Goal: Complete application form: Complete application form

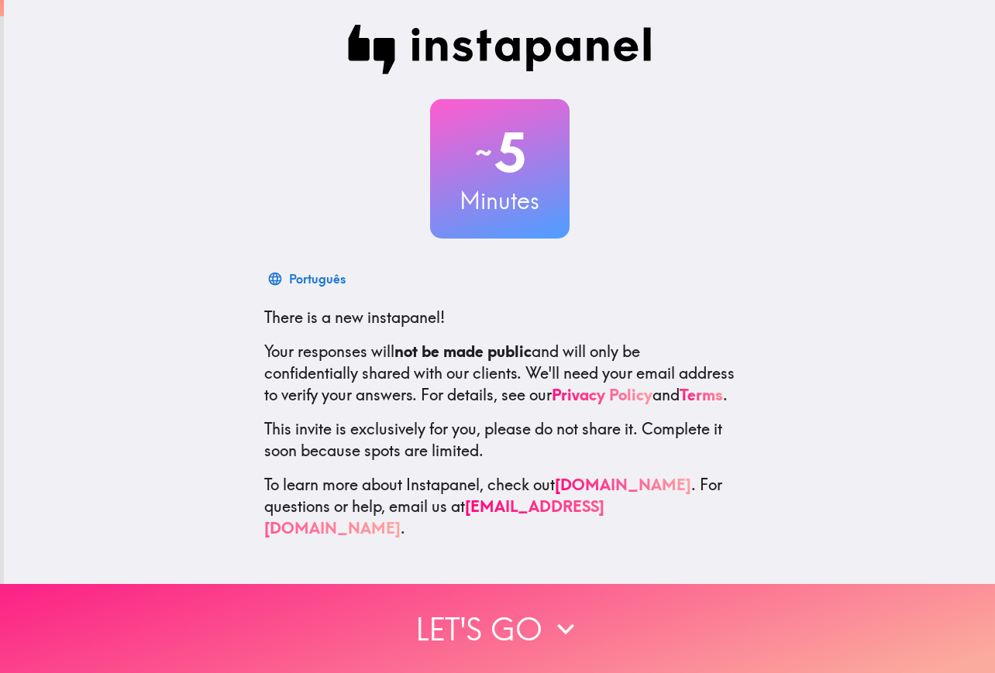
click at [467, 615] on button "Let's go" at bounding box center [497, 628] width 995 height 89
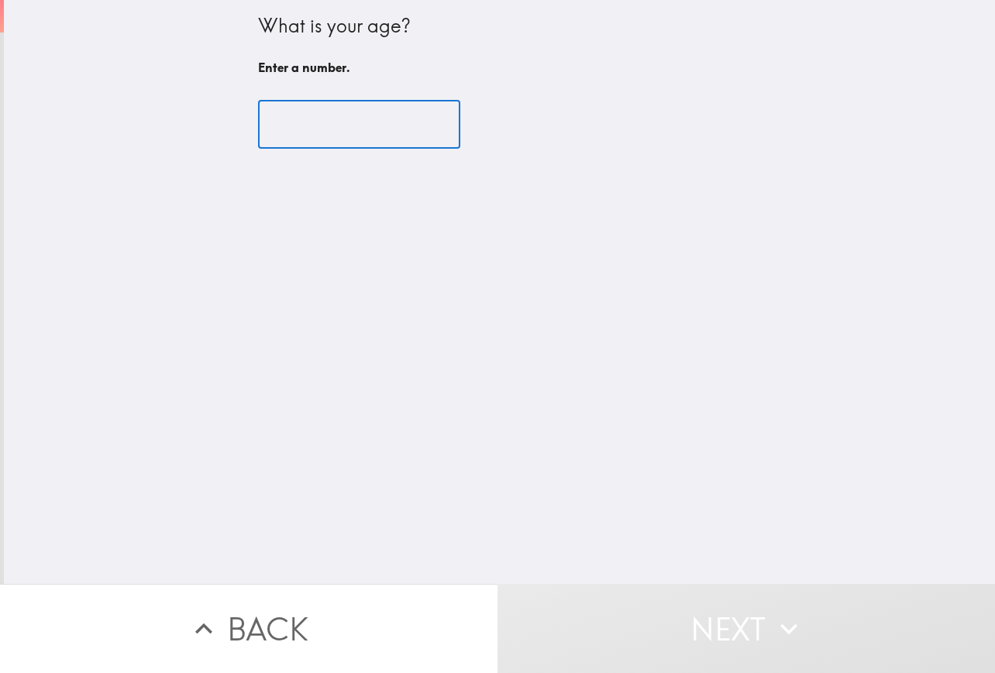
click at [329, 138] on input "number" at bounding box center [359, 125] width 202 height 48
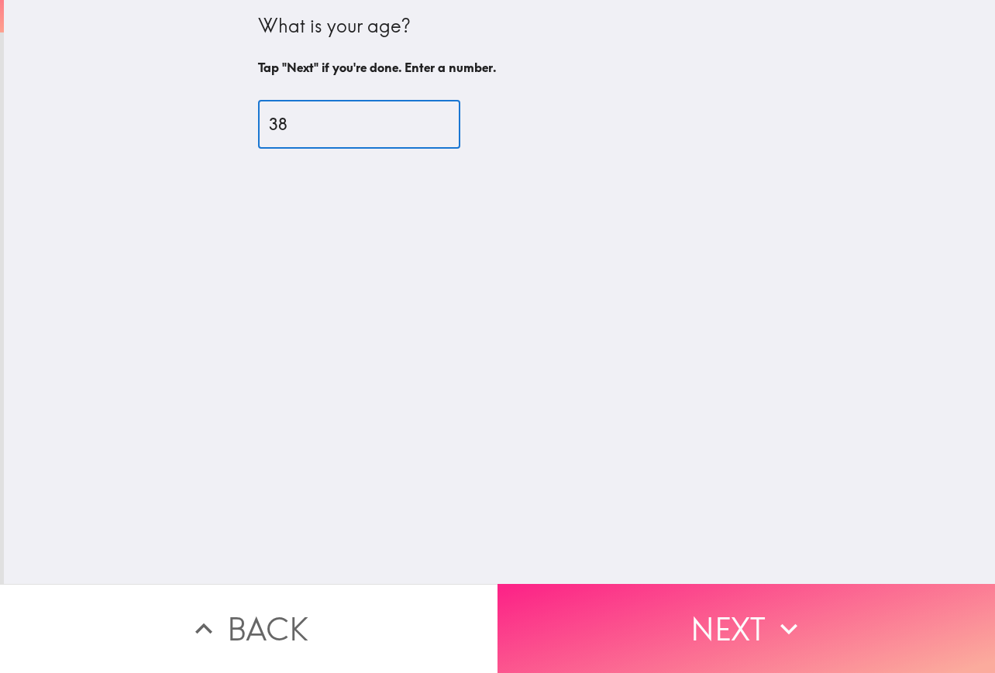
type input "38"
click at [656, 608] on button "Next" at bounding box center [745, 628] width 497 height 89
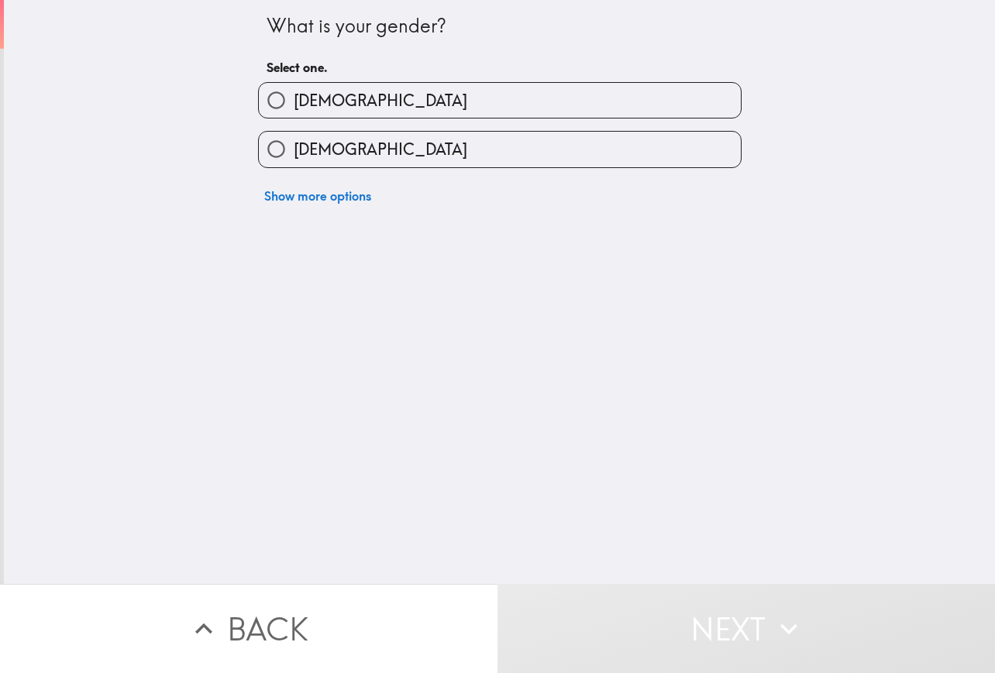
click at [336, 108] on label "[DEMOGRAPHIC_DATA]" at bounding box center [500, 100] width 482 height 35
click at [294, 108] on input "[DEMOGRAPHIC_DATA]" at bounding box center [276, 100] width 35 height 35
radio input "true"
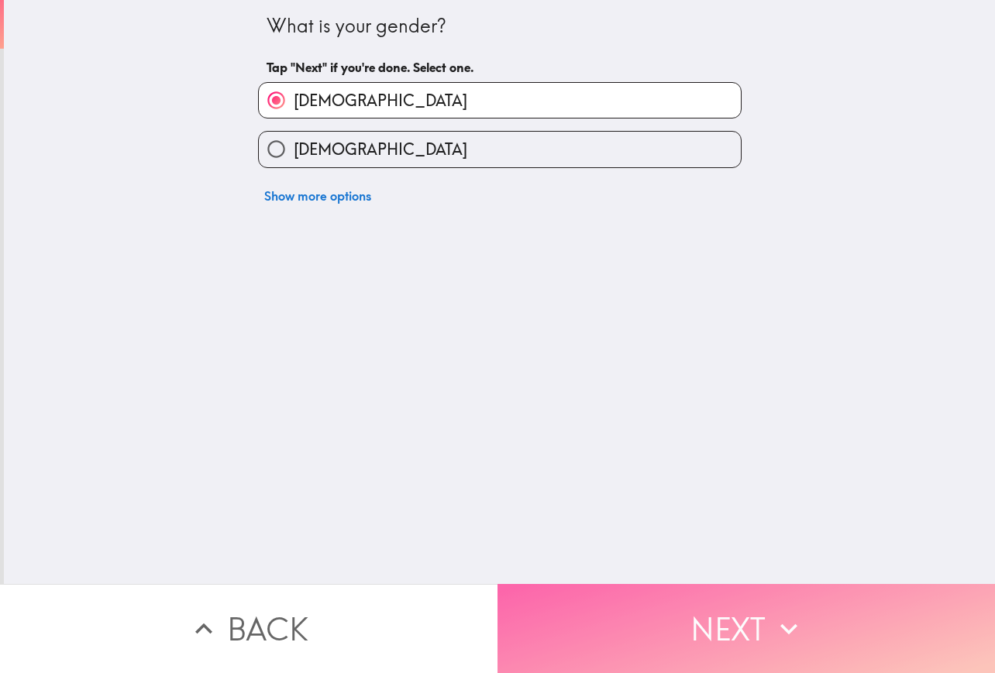
click at [733, 604] on button "Next" at bounding box center [745, 628] width 497 height 89
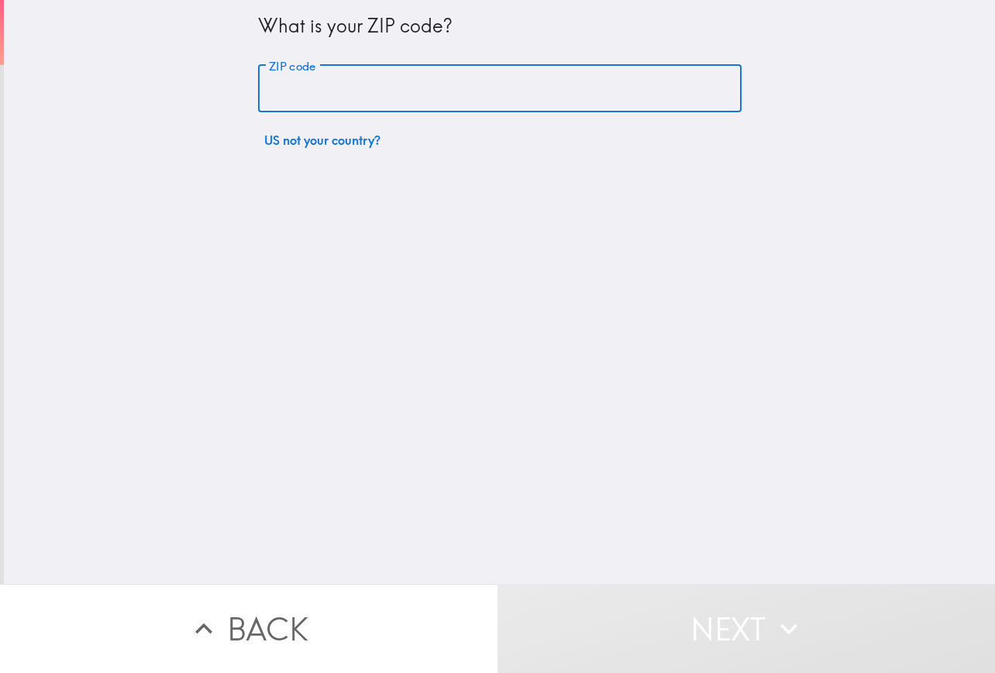
click at [296, 83] on input "ZIP code" at bounding box center [499, 89] width 483 height 48
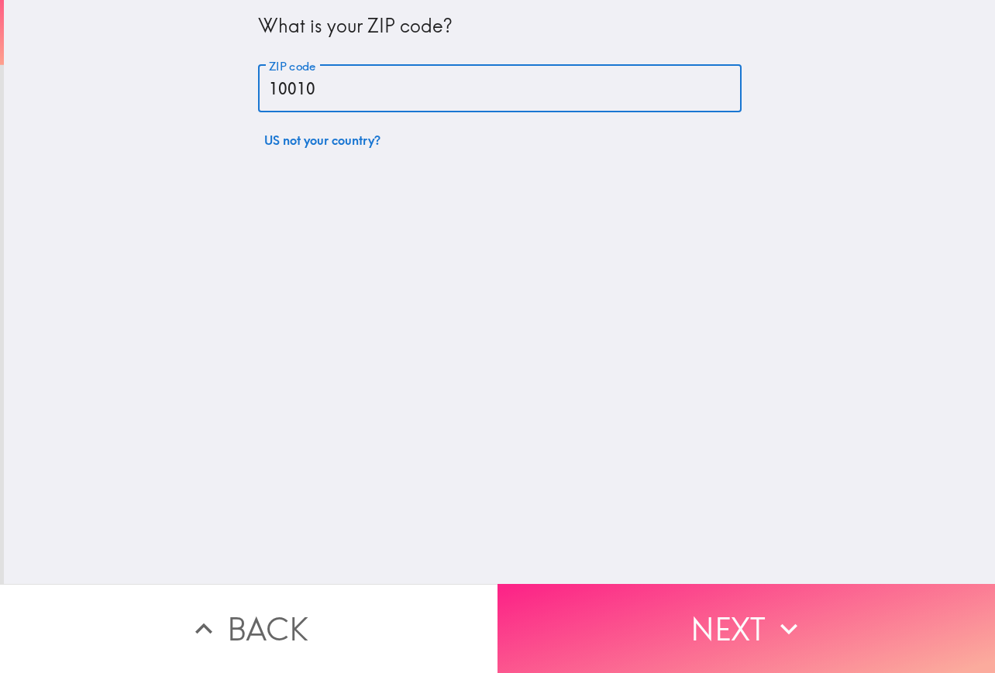
type input "10010"
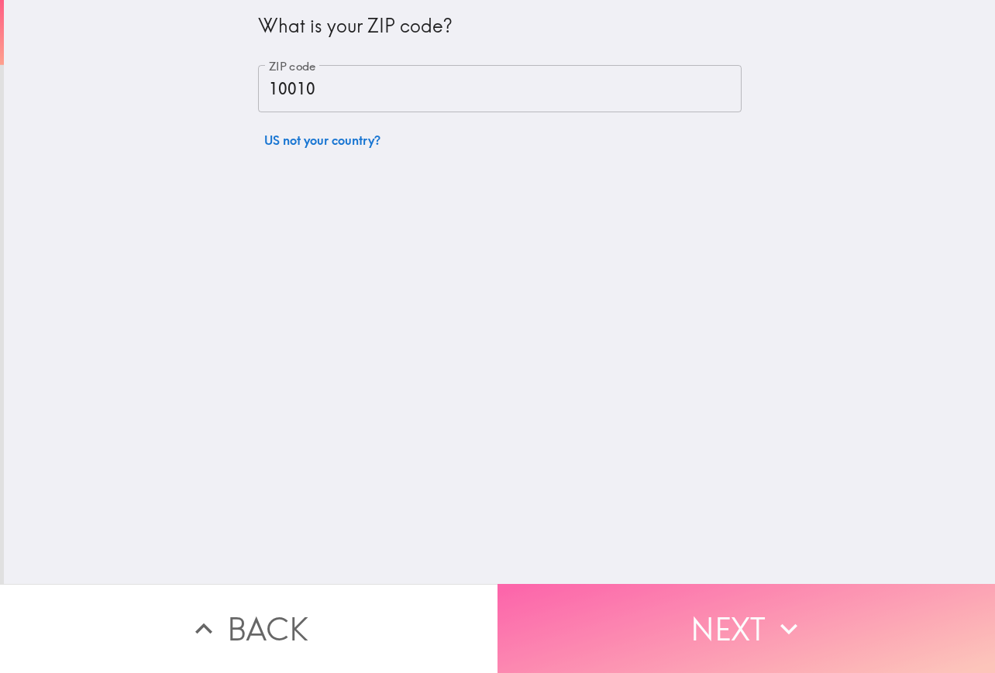
click at [671, 631] on button "Next" at bounding box center [745, 628] width 497 height 89
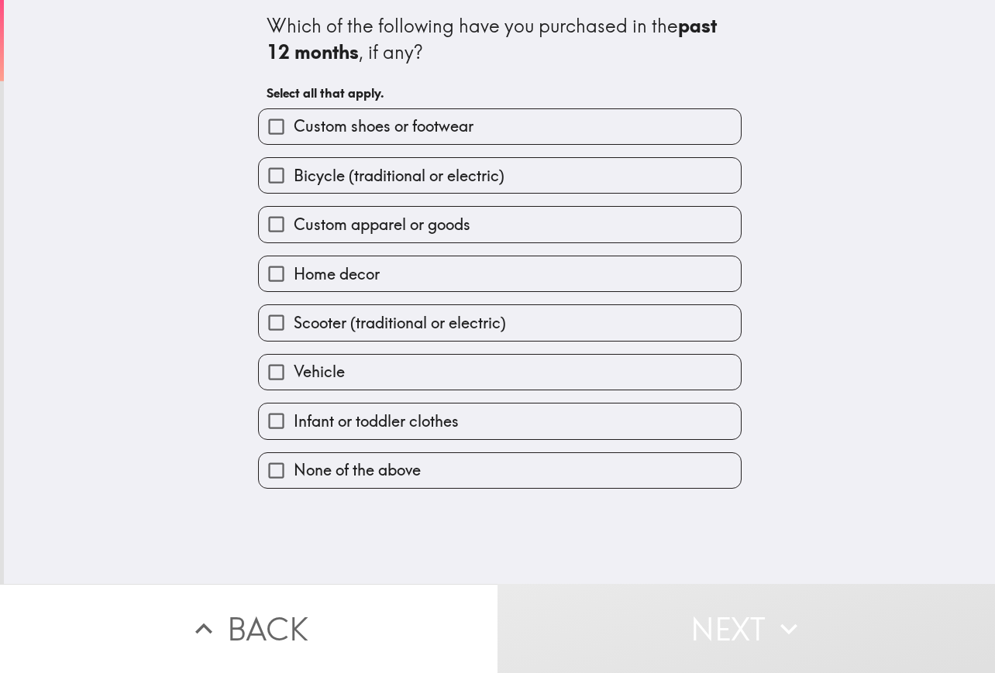
drag, startPoint x: 229, startPoint y: 26, endPoint x: 493, endPoint y: 46, distance: 265.0
click at [517, 33] on div "Which of the following have you purchased in the past 12 months , if any? Selec…" at bounding box center [499, 292] width 991 height 584
drag, startPoint x: 437, startPoint y: 59, endPoint x: 356, endPoint y: 38, distance: 84.0
click at [356, 38] on div "Which of the following have you purchased in the past 12 months , if any?" at bounding box center [499, 39] width 466 height 52
click at [349, 132] on span "Custom shoes or footwear" at bounding box center [384, 126] width 180 height 22
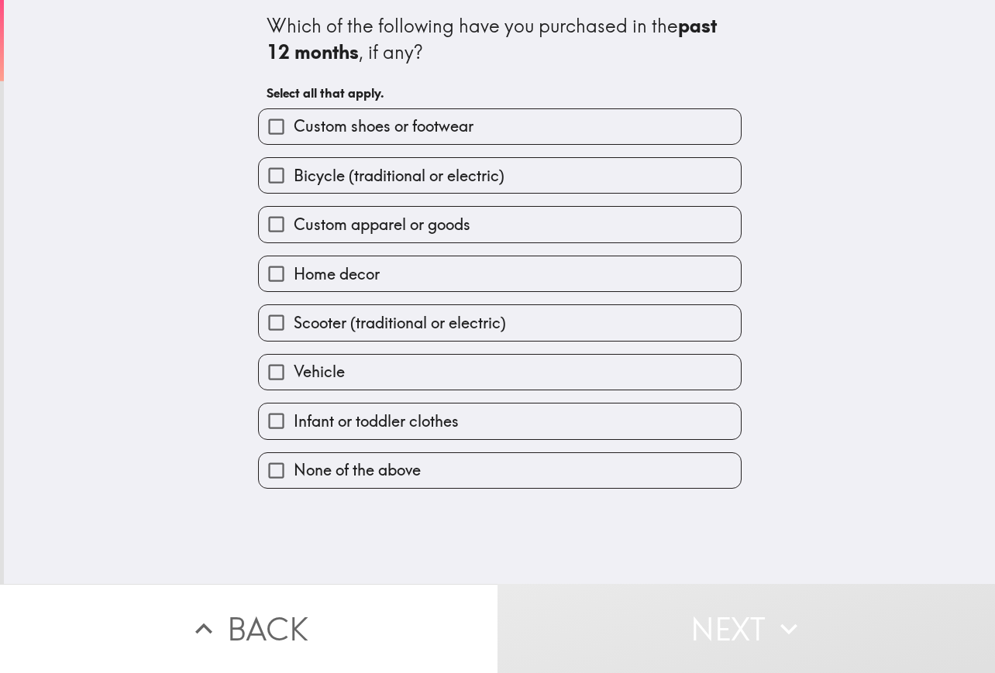
click at [294, 132] on input "Custom shoes or footwear" at bounding box center [276, 126] width 35 height 35
checkbox input "true"
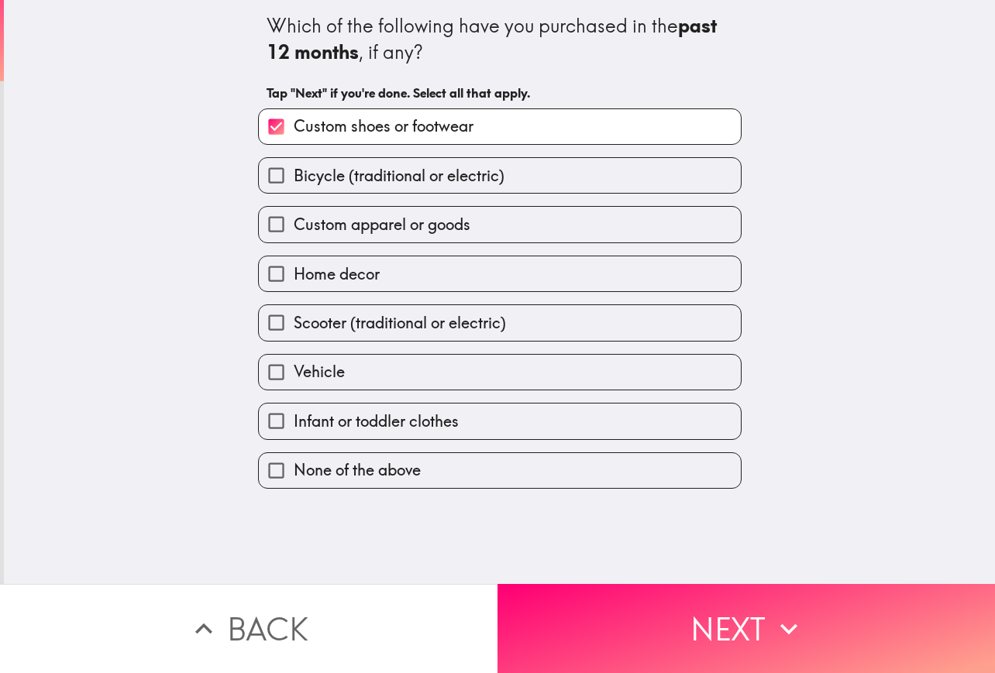
click at [355, 173] on span "Bicycle (traditional or electric)" at bounding box center [399, 176] width 211 height 22
click at [294, 173] on input "Bicycle (traditional or electric)" at bounding box center [276, 175] width 35 height 35
checkbox input "true"
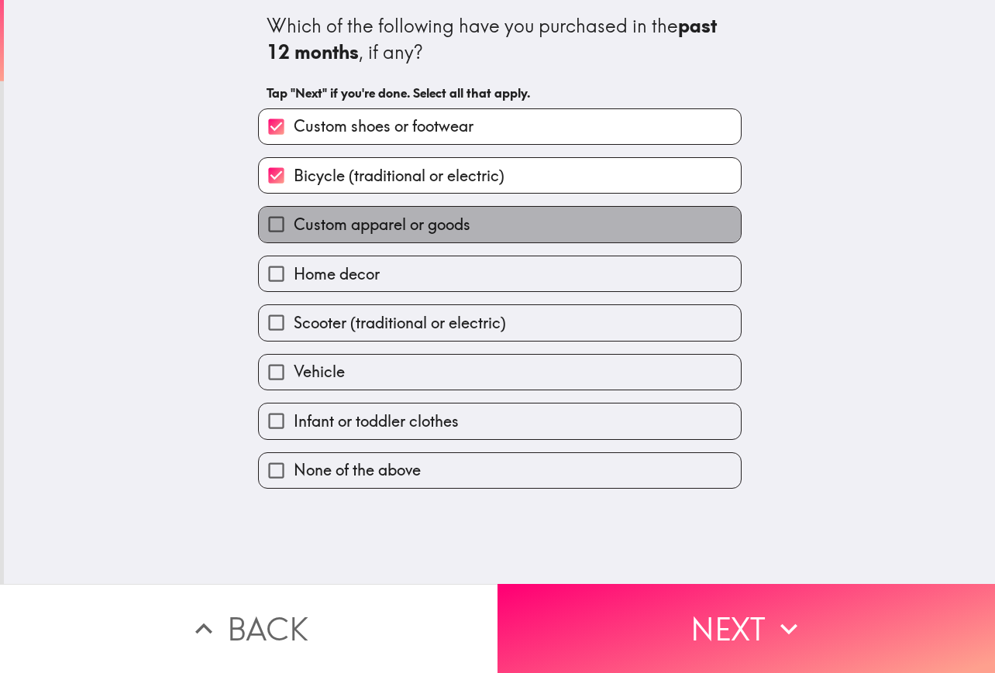
click at [340, 239] on label "Custom apparel or goods" at bounding box center [500, 224] width 482 height 35
click at [294, 239] on input "Custom apparel or goods" at bounding box center [276, 224] width 35 height 35
checkbox input "true"
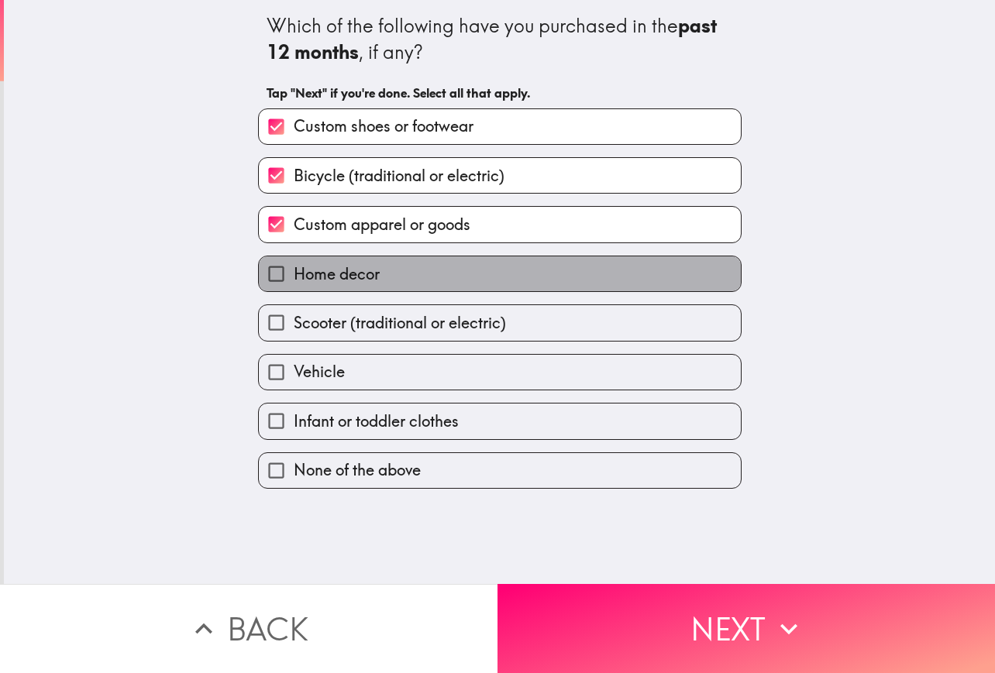
click at [339, 272] on span "Home decor" at bounding box center [337, 274] width 86 height 22
click at [294, 272] on input "Home decor" at bounding box center [276, 273] width 35 height 35
checkbox input "true"
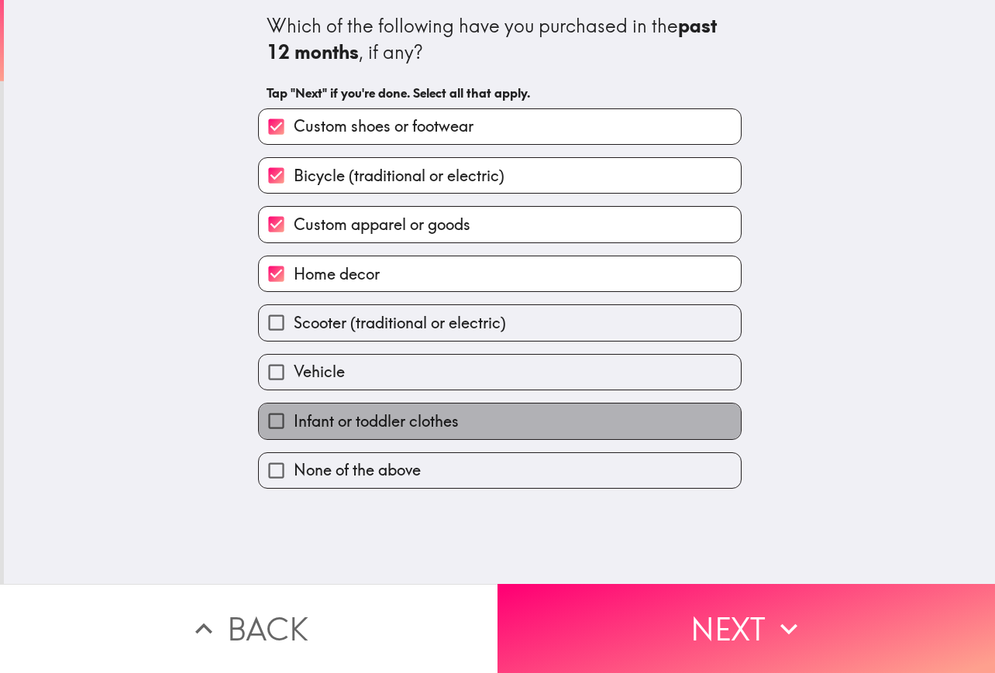
click at [344, 425] on span "Infant or toddler clothes" at bounding box center [376, 422] width 165 height 22
click at [294, 425] on input "Infant or toddler clothes" at bounding box center [276, 421] width 35 height 35
checkbox input "true"
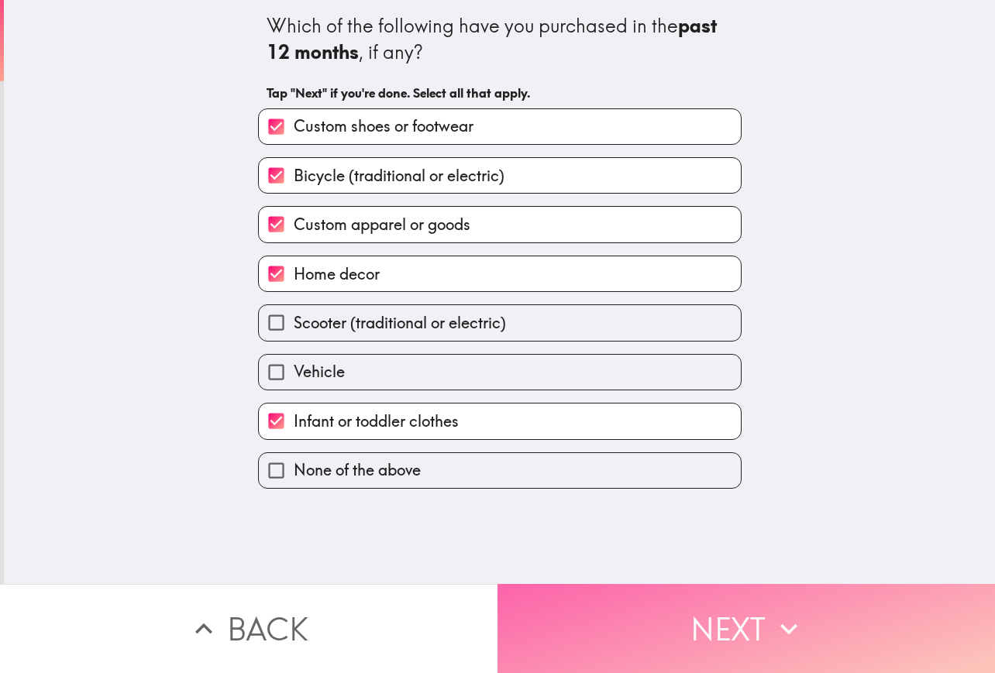
click at [693, 607] on button "Next" at bounding box center [745, 628] width 497 height 89
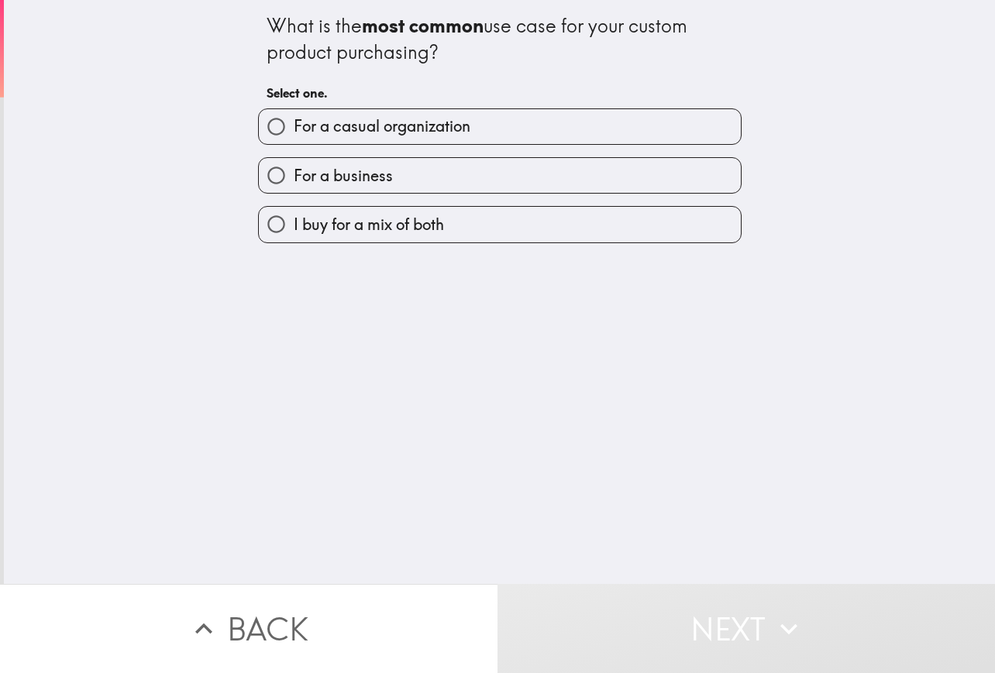
click at [436, 231] on label "I buy for a mix of both" at bounding box center [500, 224] width 482 height 35
click at [294, 231] on input "I buy for a mix of both" at bounding box center [276, 224] width 35 height 35
radio input "true"
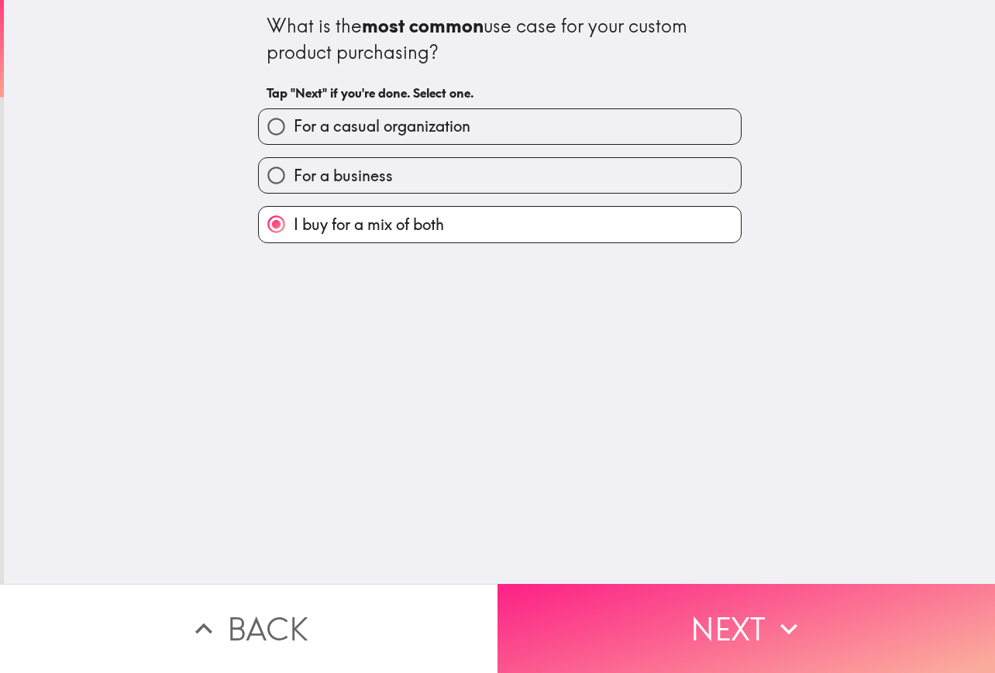
click at [683, 601] on button "Next" at bounding box center [745, 628] width 497 height 89
